Goal: Task Accomplishment & Management: Manage account settings

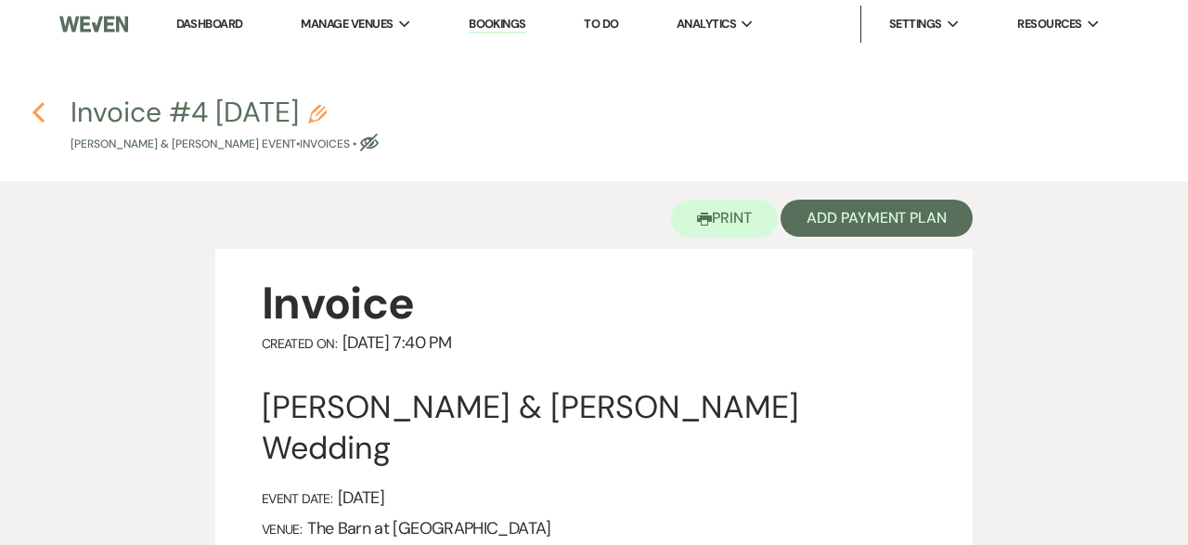
click at [38, 118] on use "button" at bounding box center [38, 112] width 12 height 20
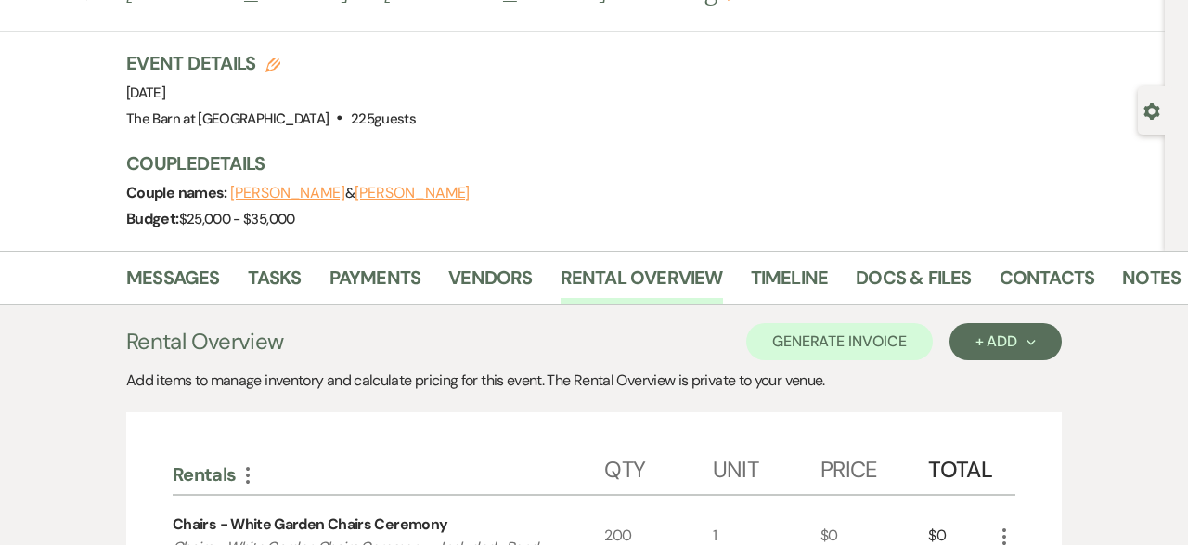
scroll to position [28, 0]
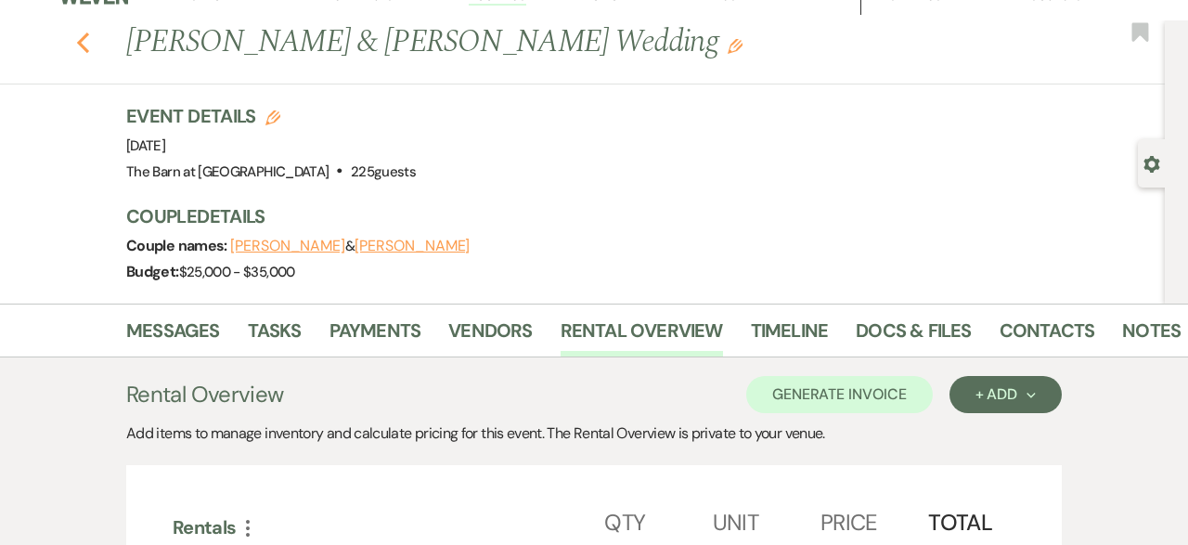
click at [86, 41] on icon "Previous" at bounding box center [83, 43] width 14 height 22
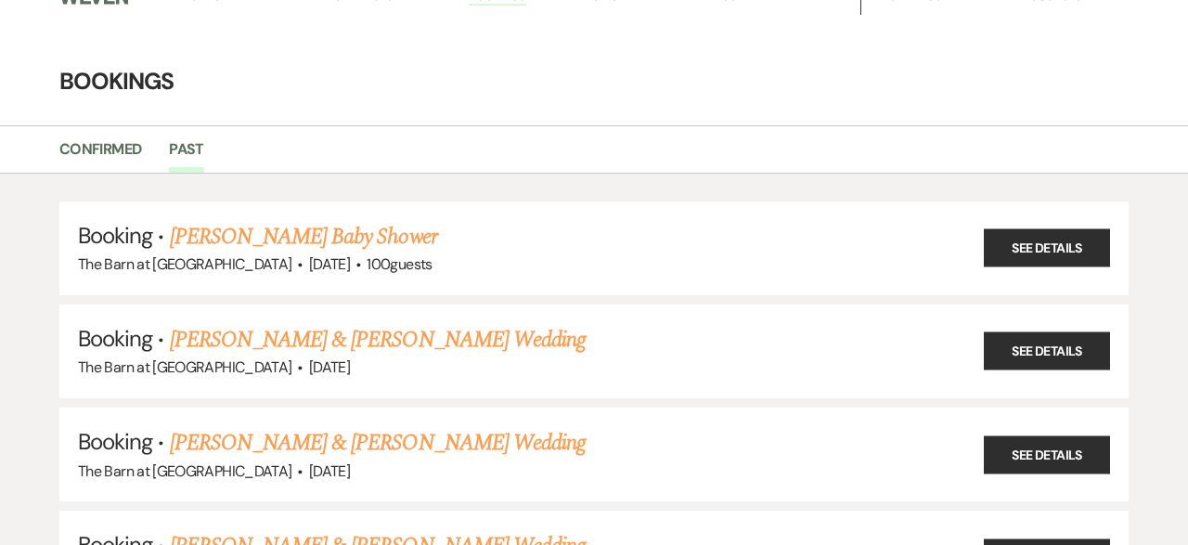
scroll to position [3694, 0]
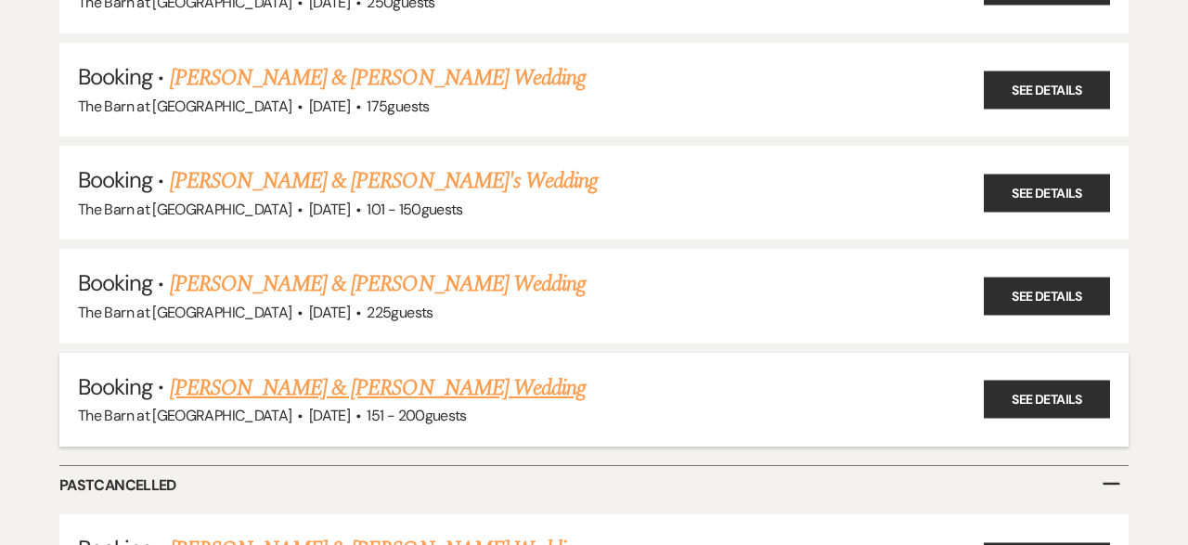
click at [407, 371] on link "[PERSON_NAME] & [PERSON_NAME] Wedding" at bounding box center [378, 387] width 416 height 33
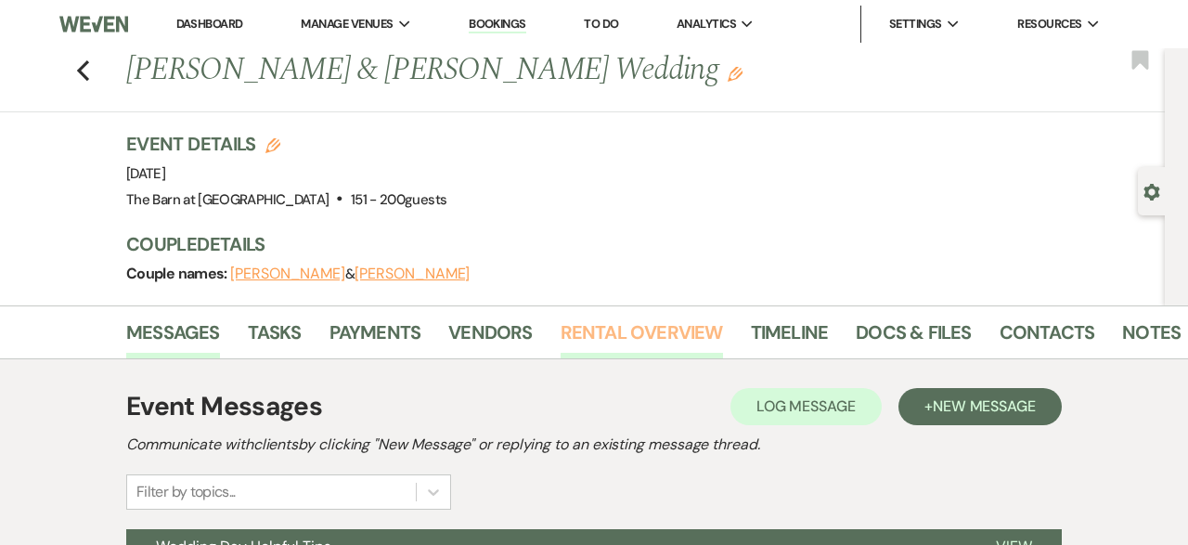
click at [662, 327] on link "Rental Overview" at bounding box center [641, 337] width 162 height 41
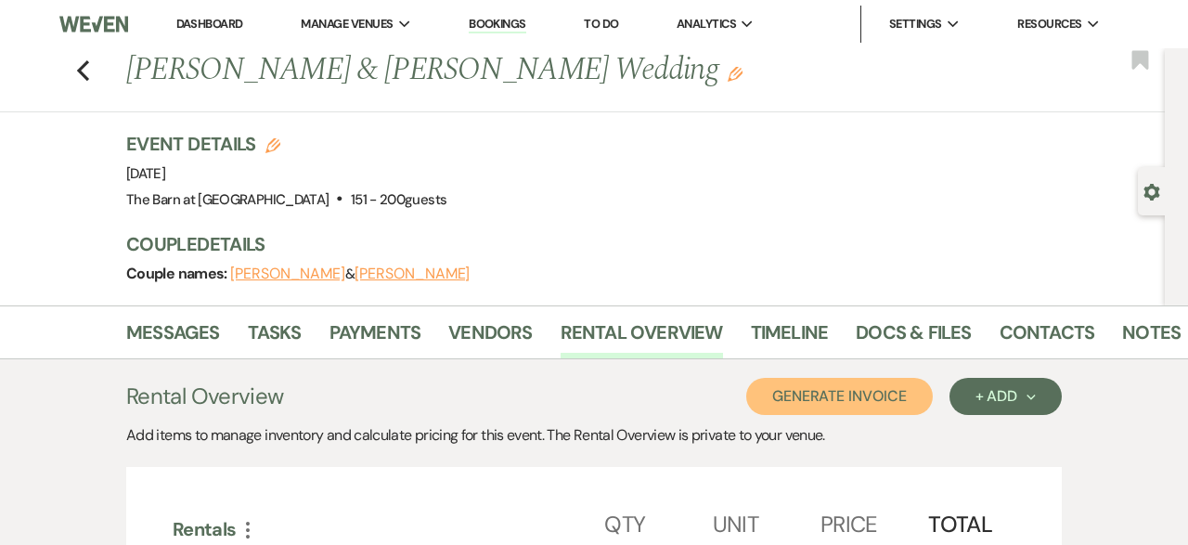
click at [884, 396] on button "Generate Invoice" at bounding box center [839, 396] width 186 height 37
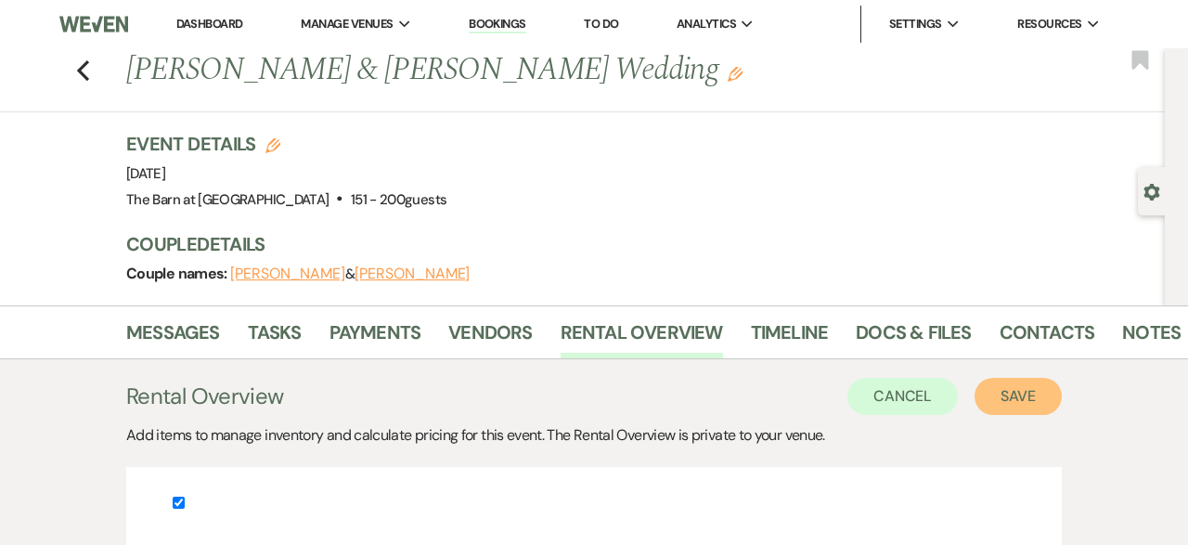
click at [1034, 389] on button "Save" at bounding box center [1017, 396] width 87 height 37
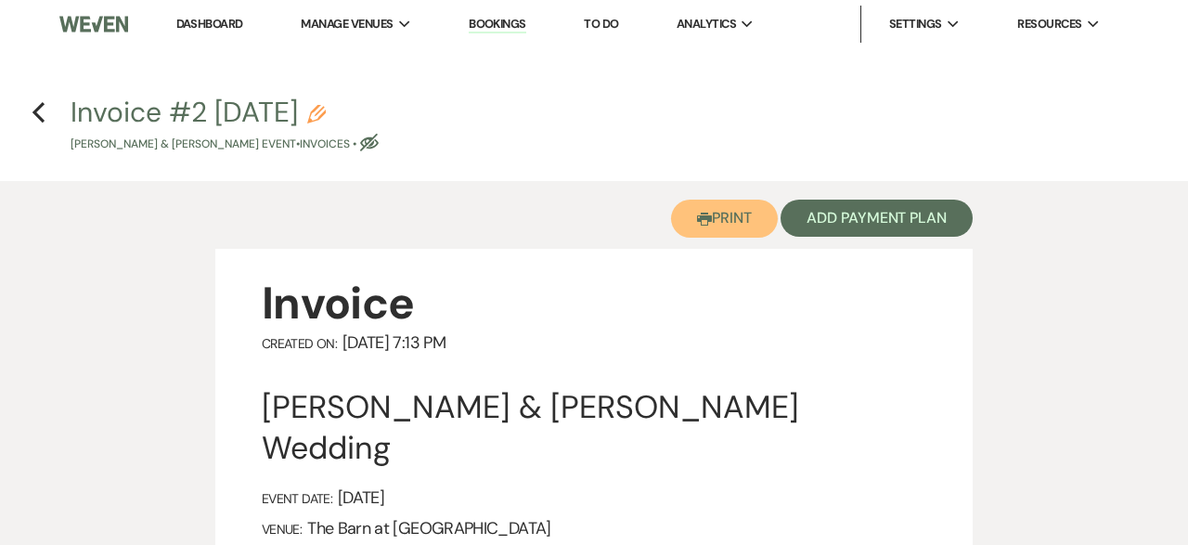
click at [723, 219] on button "Printer Print" at bounding box center [724, 218] width 107 height 38
click at [719, 206] on button "Printer Print" at bounding box center [724, 218] width 107 height 38
click at [45, 116] on h4 "Previous Invoice #2 [DATE] Pencil [PERSON_NAME] & [PERSON_NAME] Event • Invoice…" at bounding box center [594, 123] width 1188 height 60
click at [41, 110] on icon "Previous" at bounding box center [39, 112] width 14 height 22
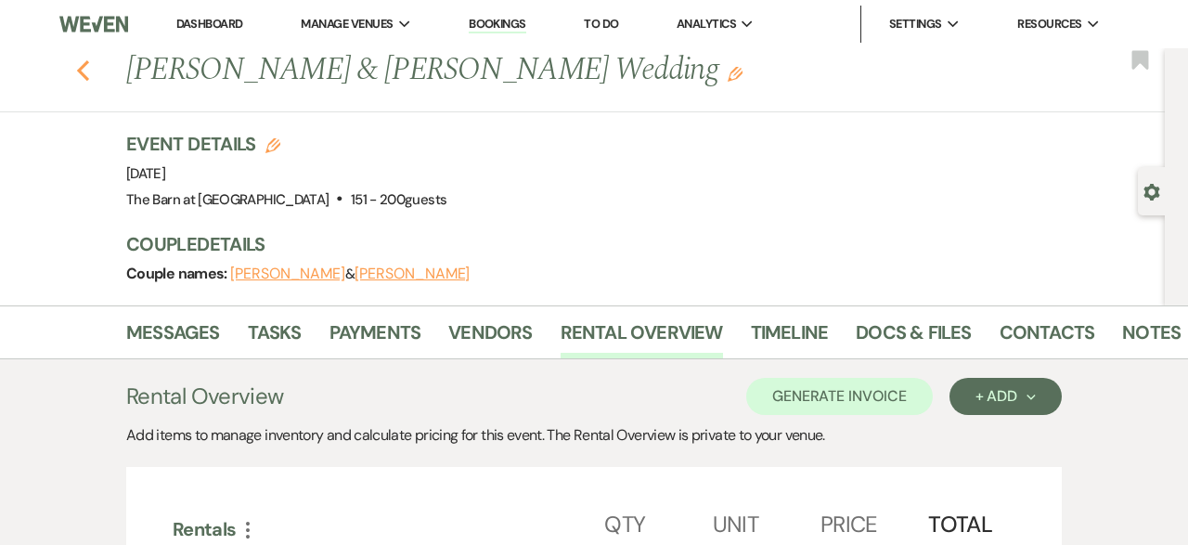
click at [86, 69] on icon "Previous" at bounding box center [83, 70] width 14 height 22
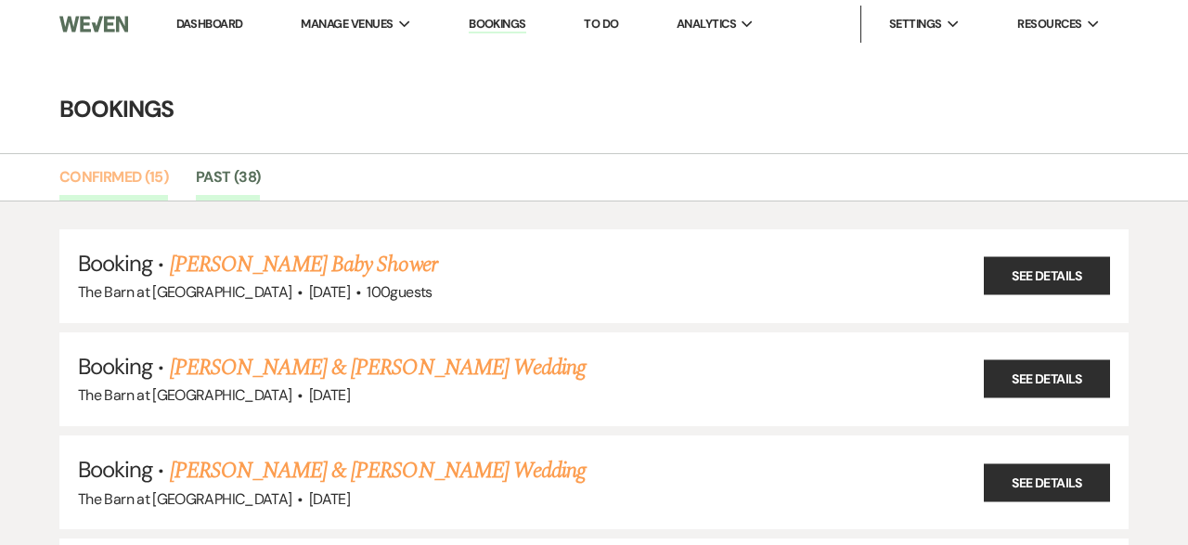
click at [128, 175] on link "Confirmed (15)" at bounding box center [113, 182] width 109 height 35
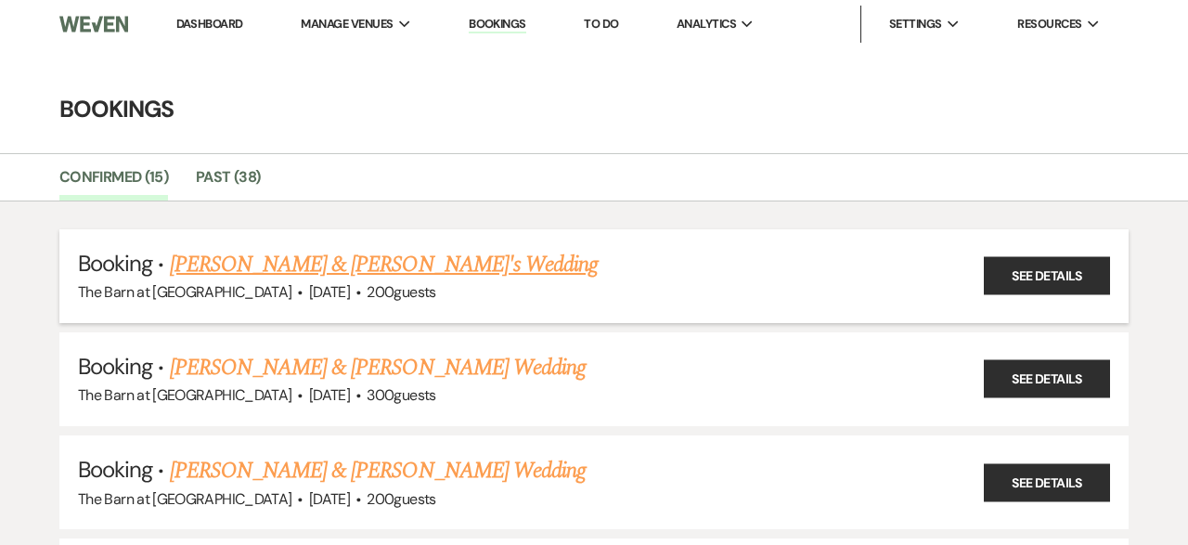
click at [294, 254] on link "[PERSON_NAME] & [PERSON_NAME]'s Wedding" at bounding box center [384, 264] width 429 height 33
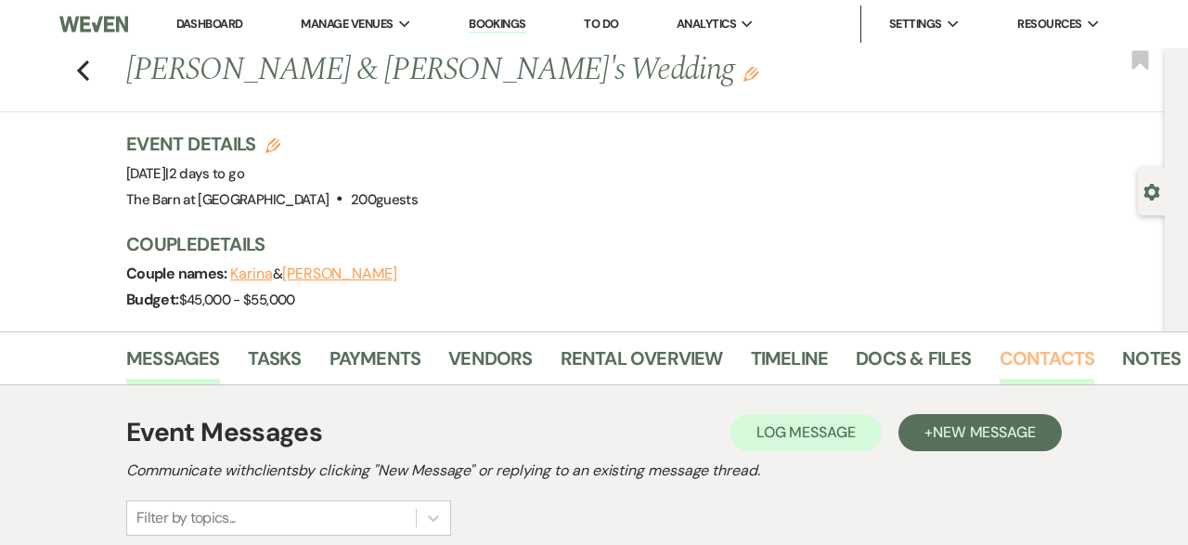
click at [1038, 351] on link "Contacts" at bounding box center [1047, 363] width 96 height 41
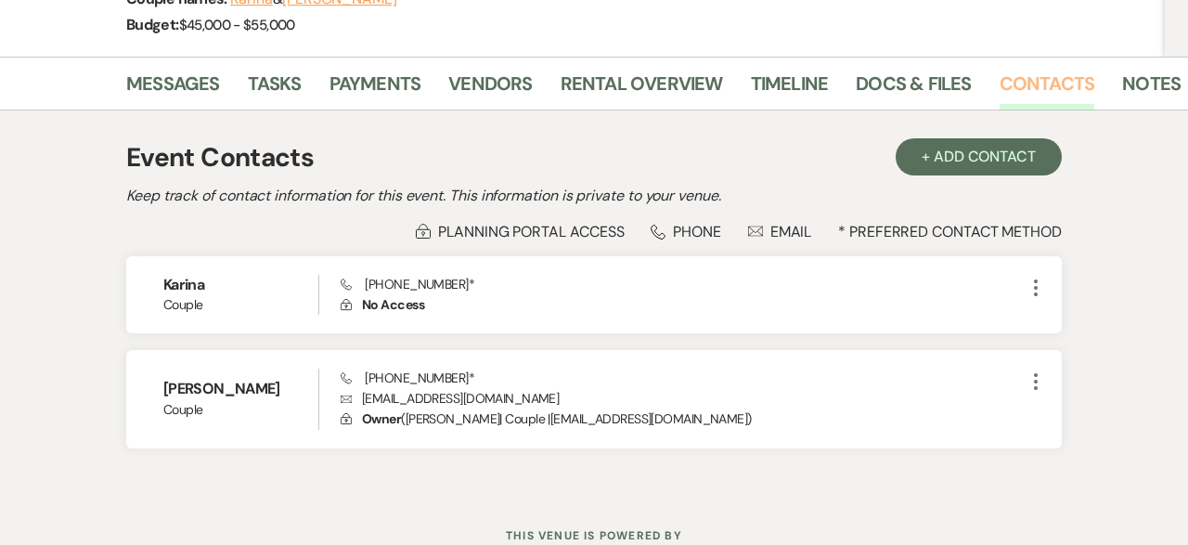
scroll to position [341, 0]
